Goal: Transaction & Acquisition: Purchase product/service

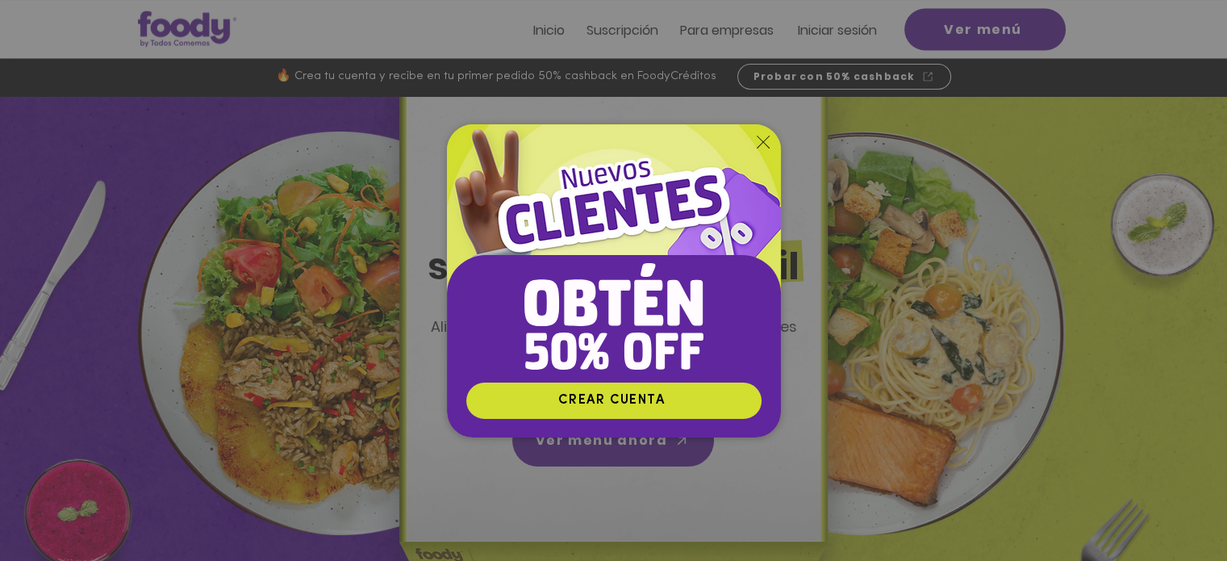
click at [762, 140] on icon "Volver al sitio" at bounding box center [763, 142] width 13 height 13
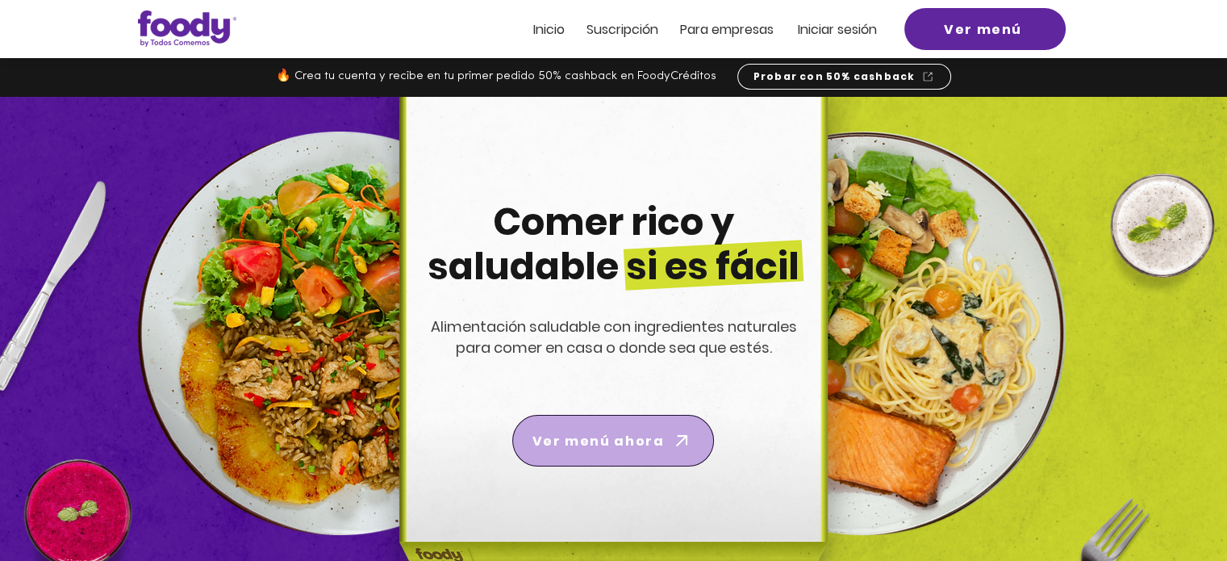
click at [587, 459] on span "Ver menú ahora" at bounding box center [612, 440] width 195 height 45
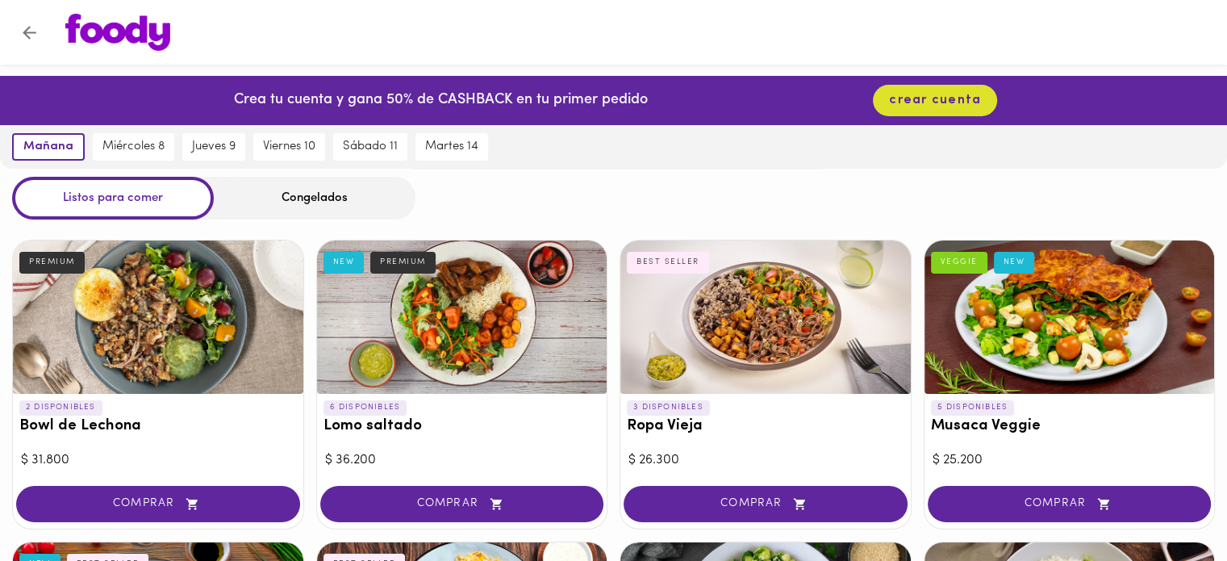
click at [319, 198] on div "Congelados" at bounding box center [315, 198] width 202 height 43
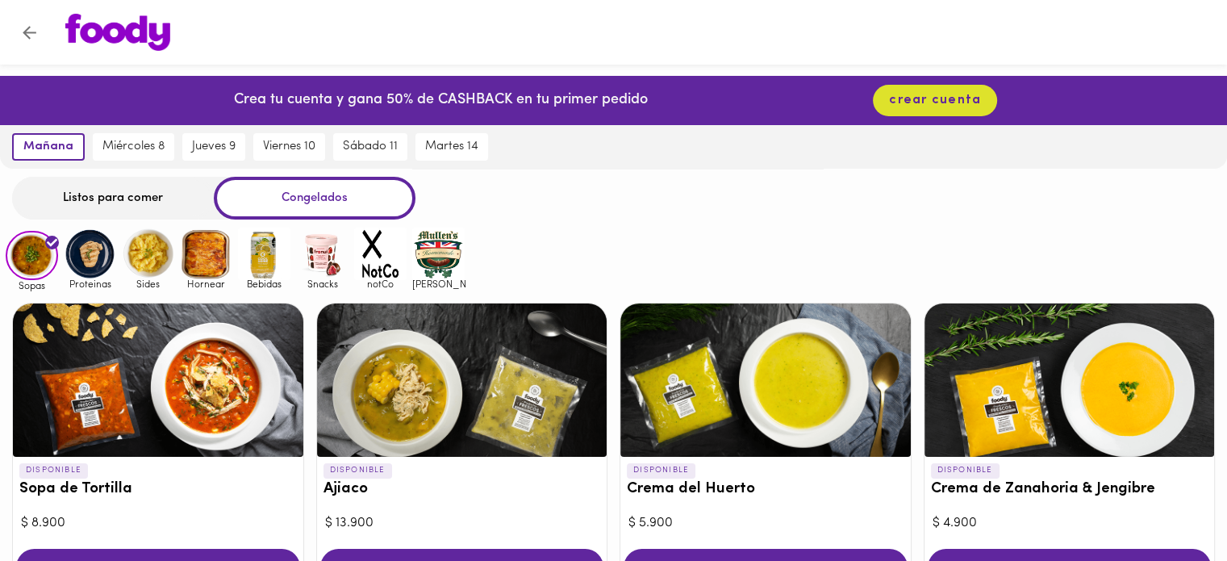
click at [81, 263] on img at bounding box center [90, 253] width 52 height 52
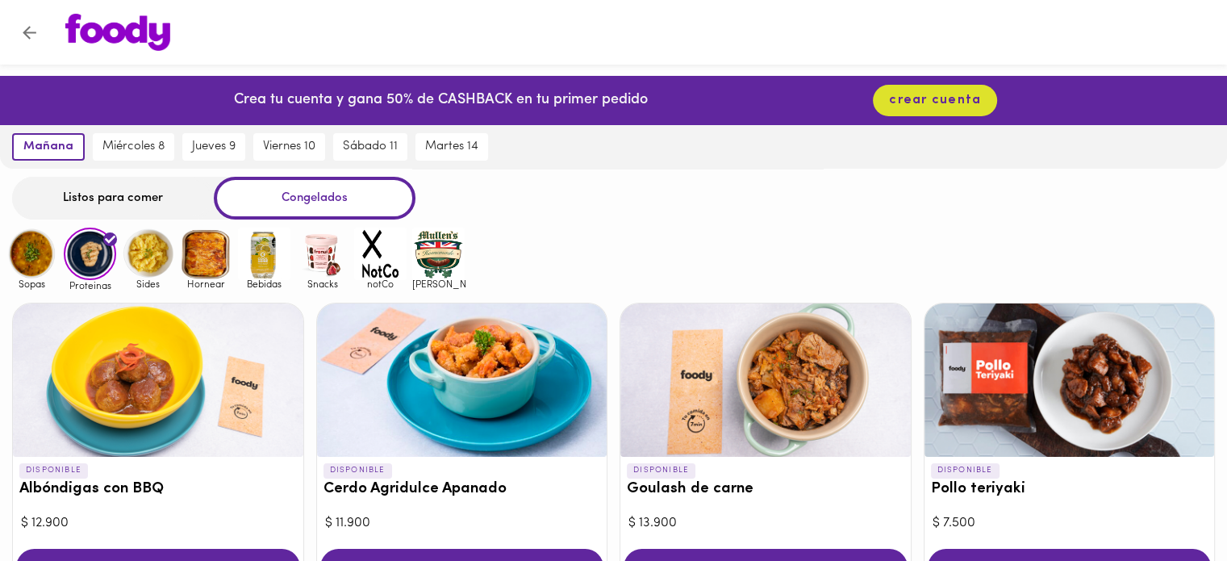
click at [146, 269] on img at bounding box center [148, 253] width 52 height 52
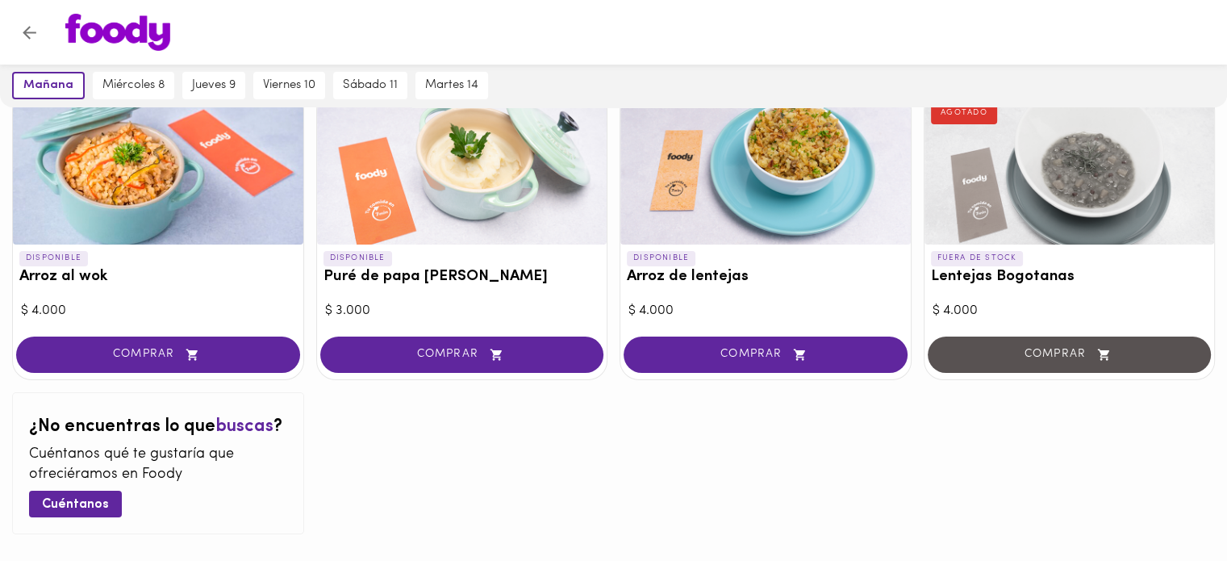
scroll to position [278, 0]
